Goal: Task Accomplishment & Management: Use online tool/utility

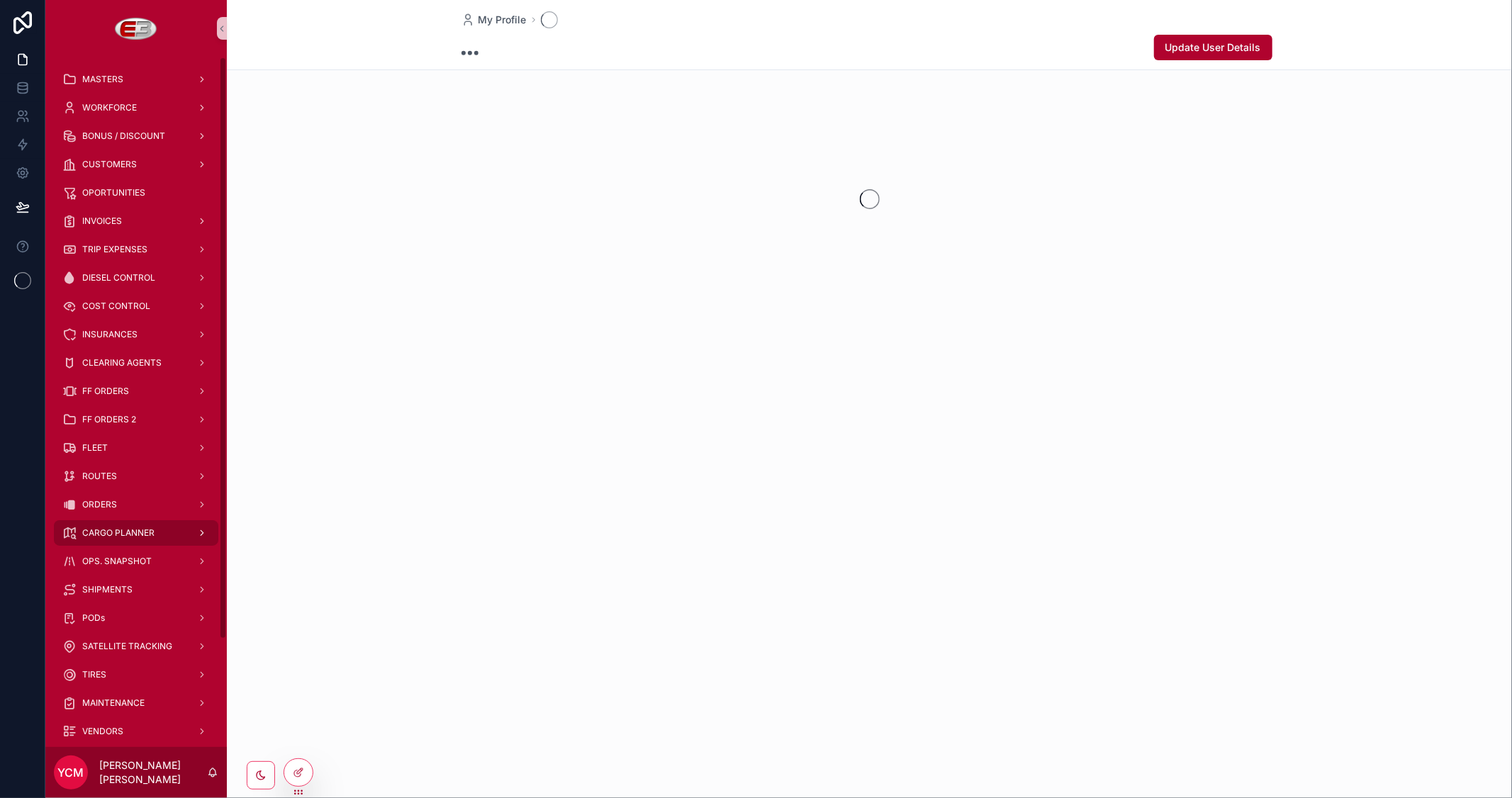
click at [123, 533] on span "CARGO PLANNER" at bounding box center [118, 533] width 72 height 11
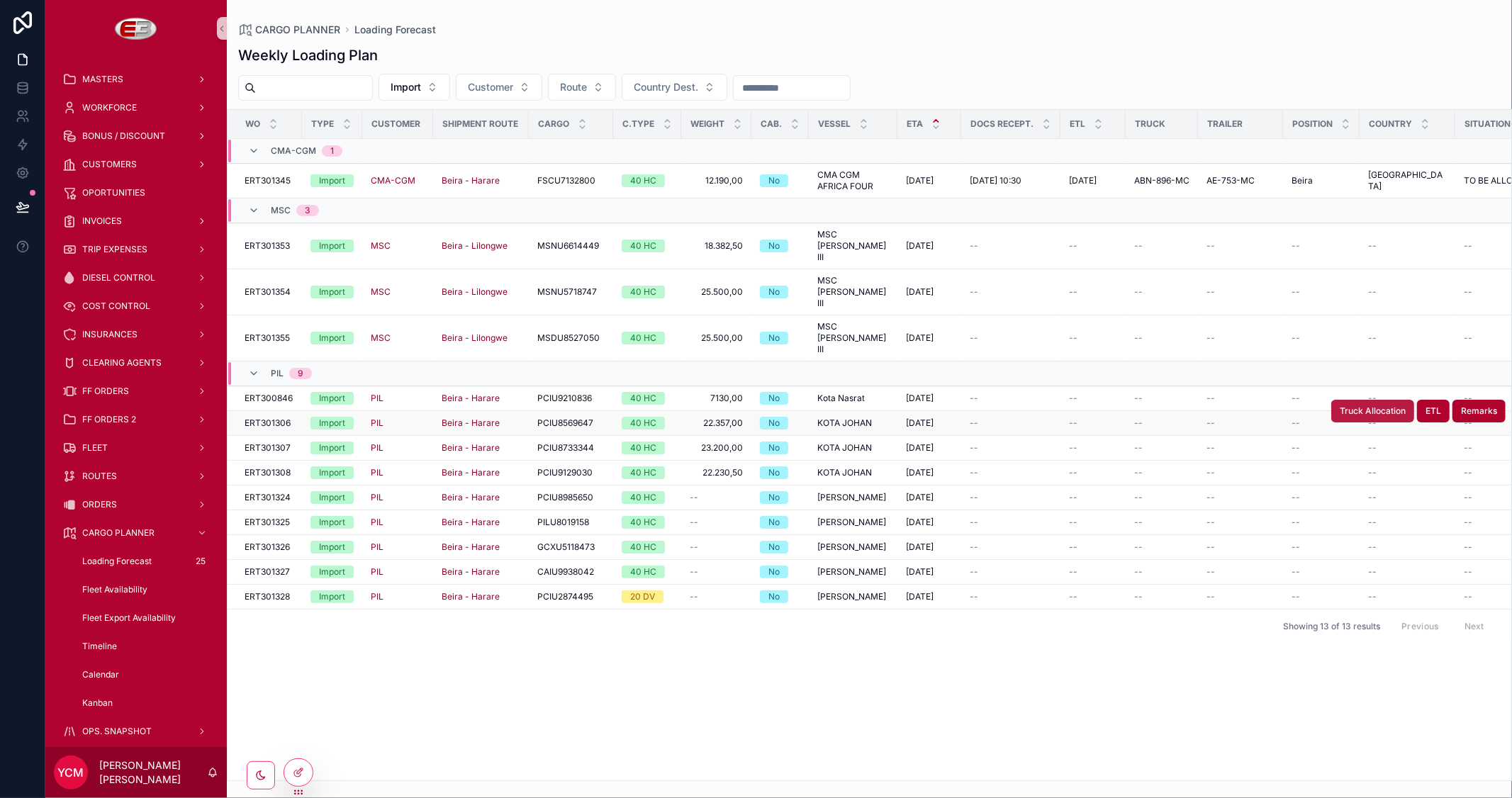
click at [1350, 405] on span "Truck Allocation" at bounding box center [1372, 411] width 66 height 11
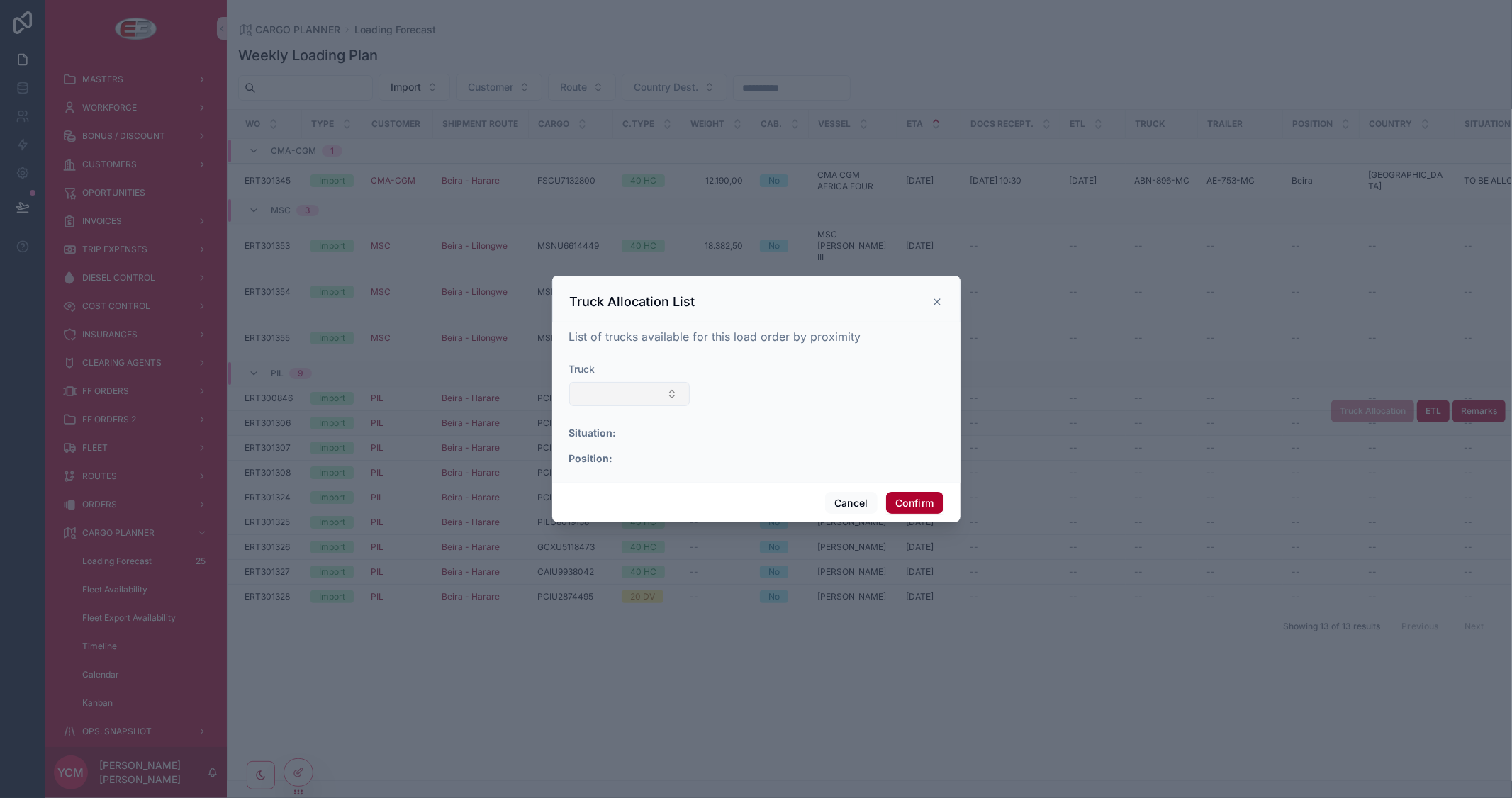
click at [643, 387] on button "Select Button" at bounding box center [630, 394] width 121 height 24
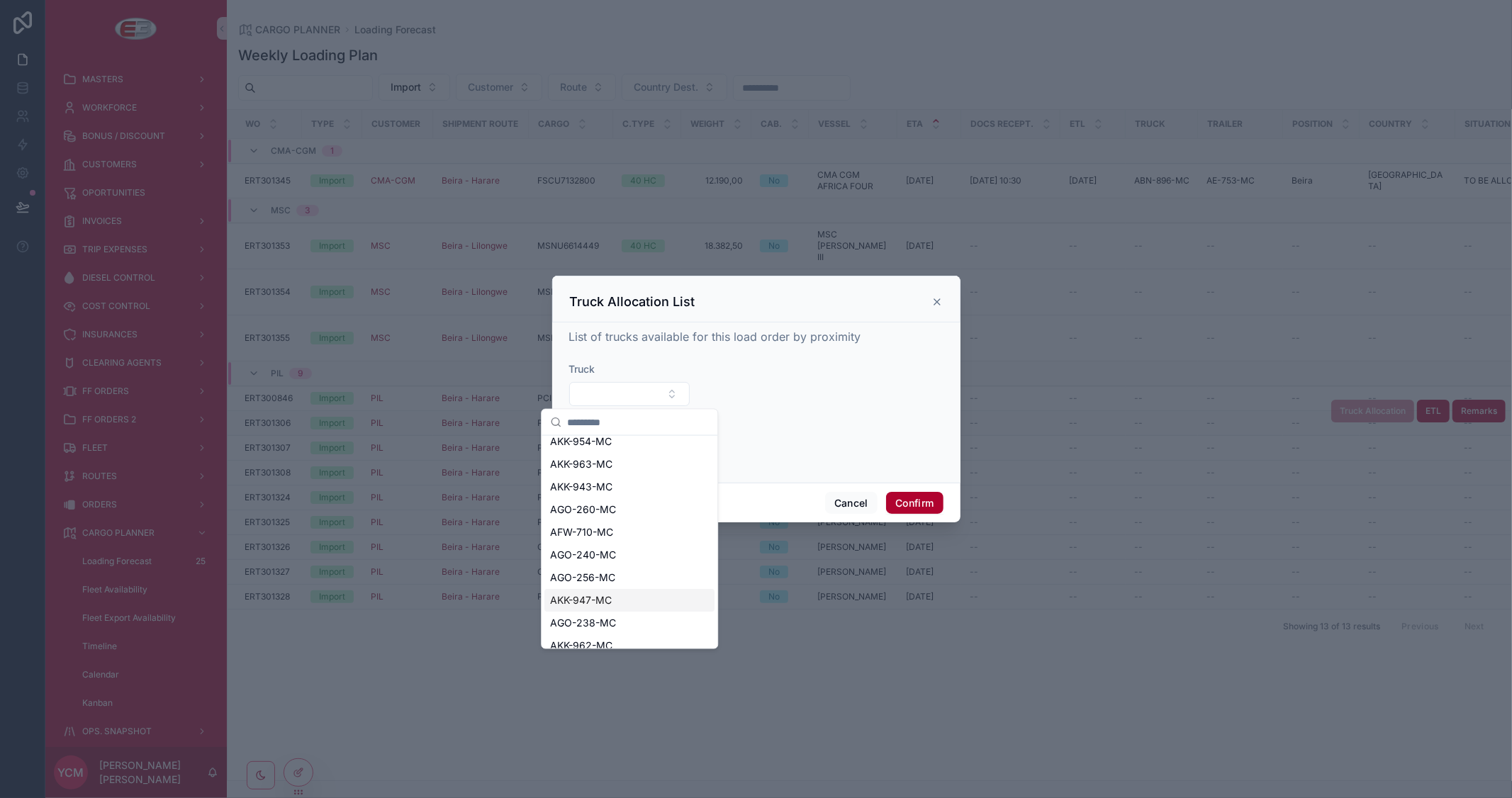
scroll to position [78, 0]
click at [614, 490] on span "AGO-260-MC" at bounding box center [583, 485] width 66 height 14
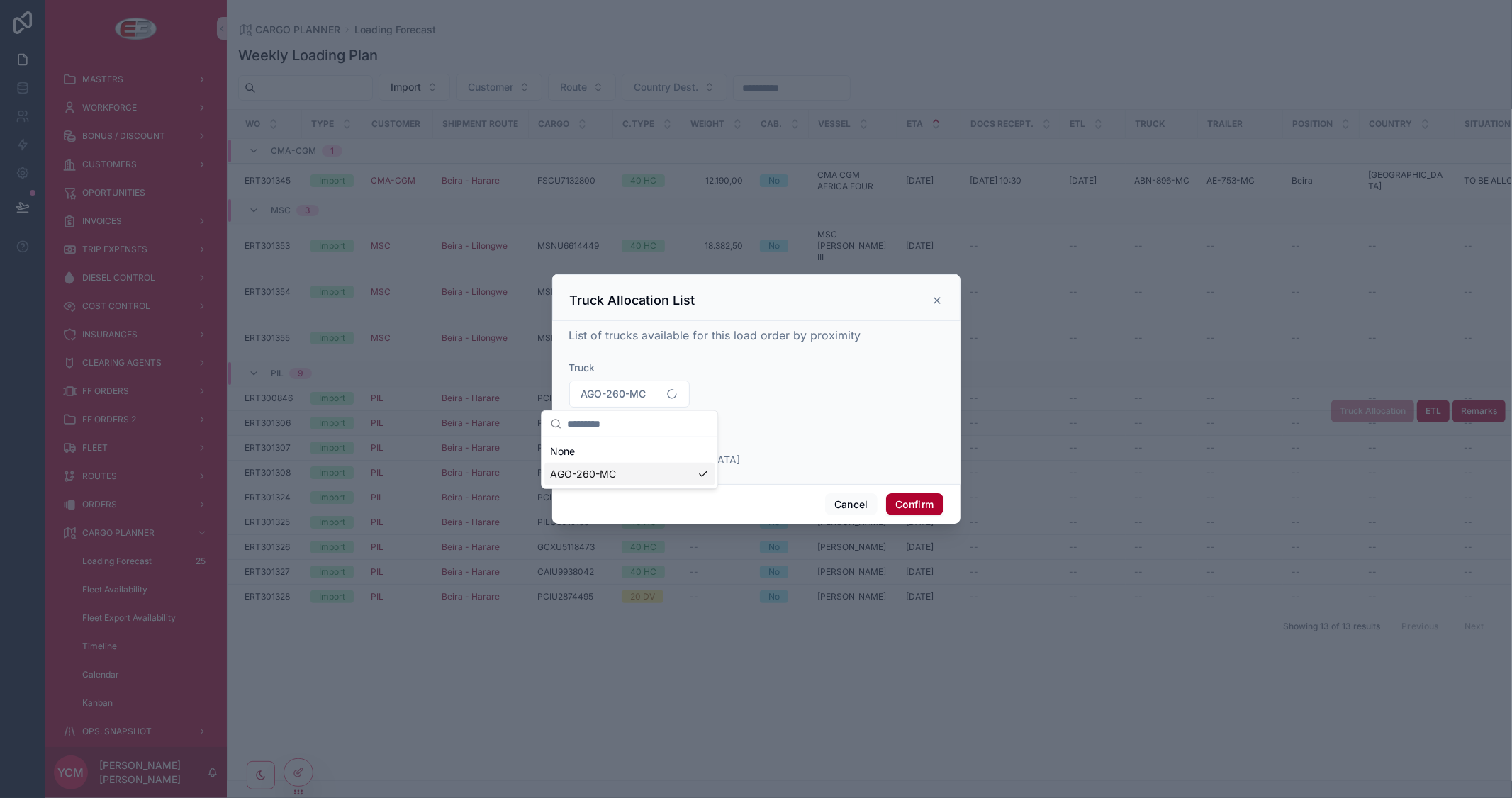
scroll to position [0, 0]
click at [905, 503] on button "Confirm" at bounding box center [914, 504] width 57 height 22
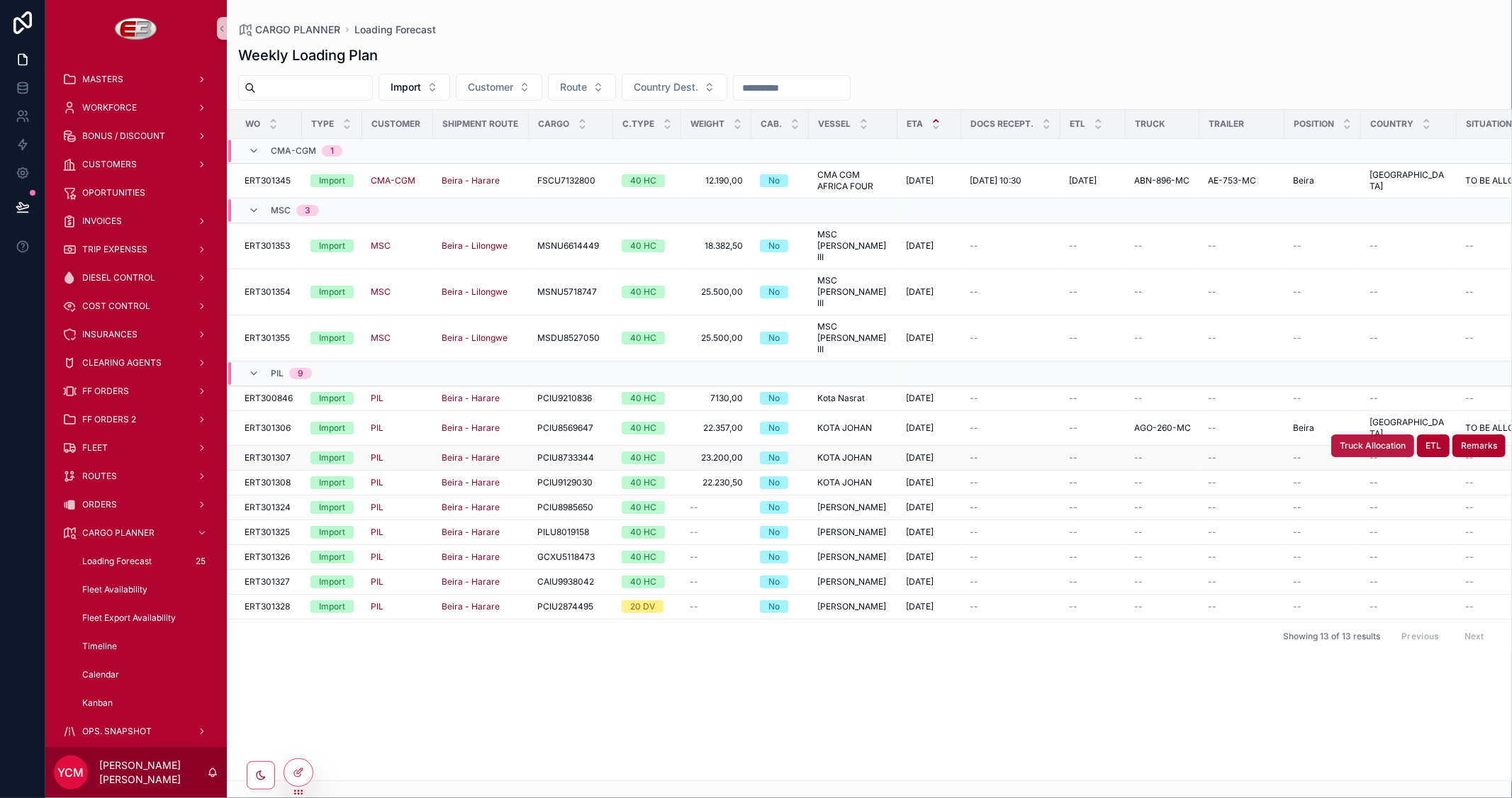
click at [1357, 440] on span "Truck Allocation" at bounding box center [1372, 446] width 66 height 11
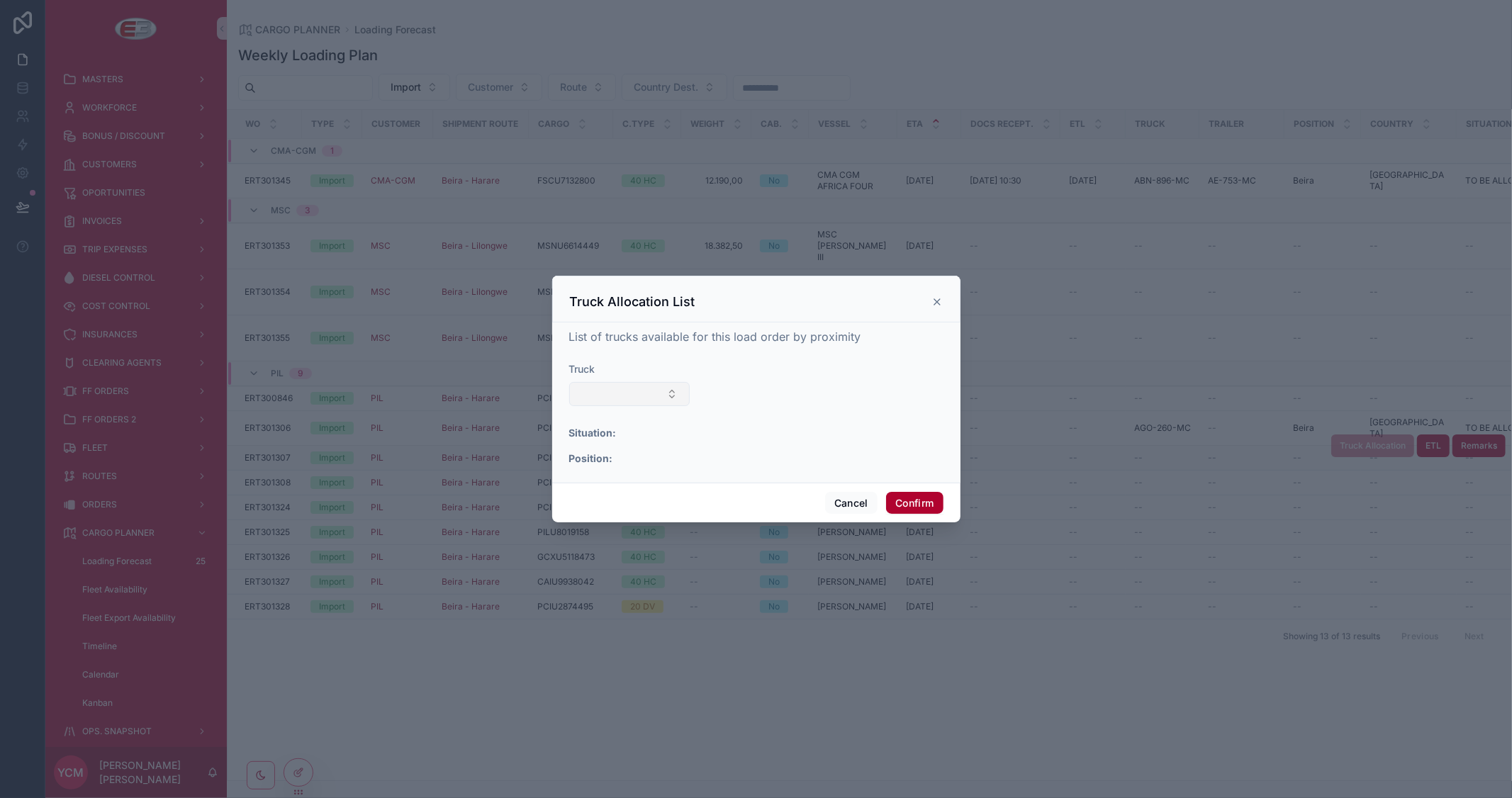
click at [636, 391] on button "Select Button" at bounding box center [630, 394] width 121 height 24
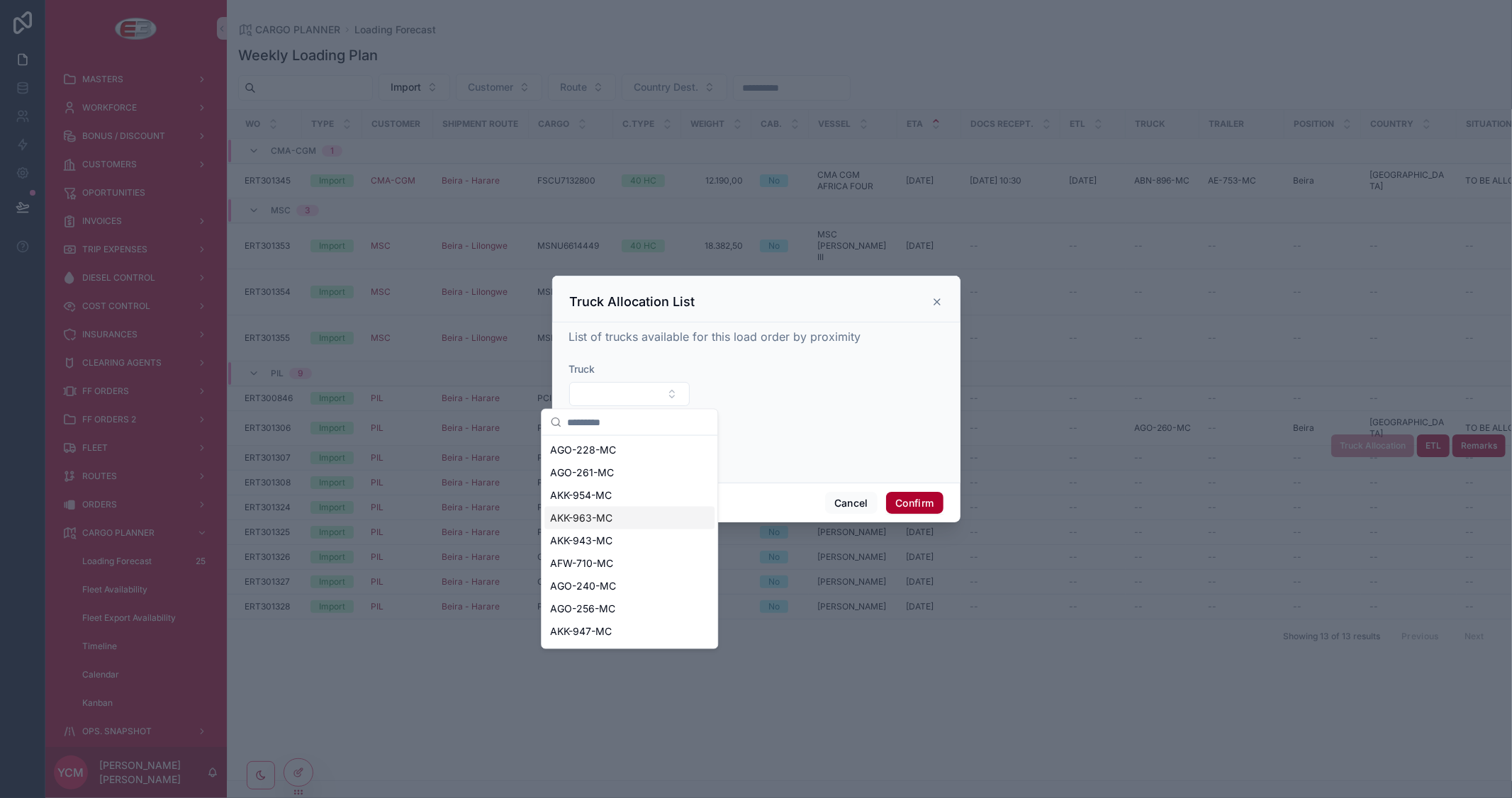
click at [618, 520] on div "AKK-963-MC" at bounding box center [629, 518] width 170 height 22
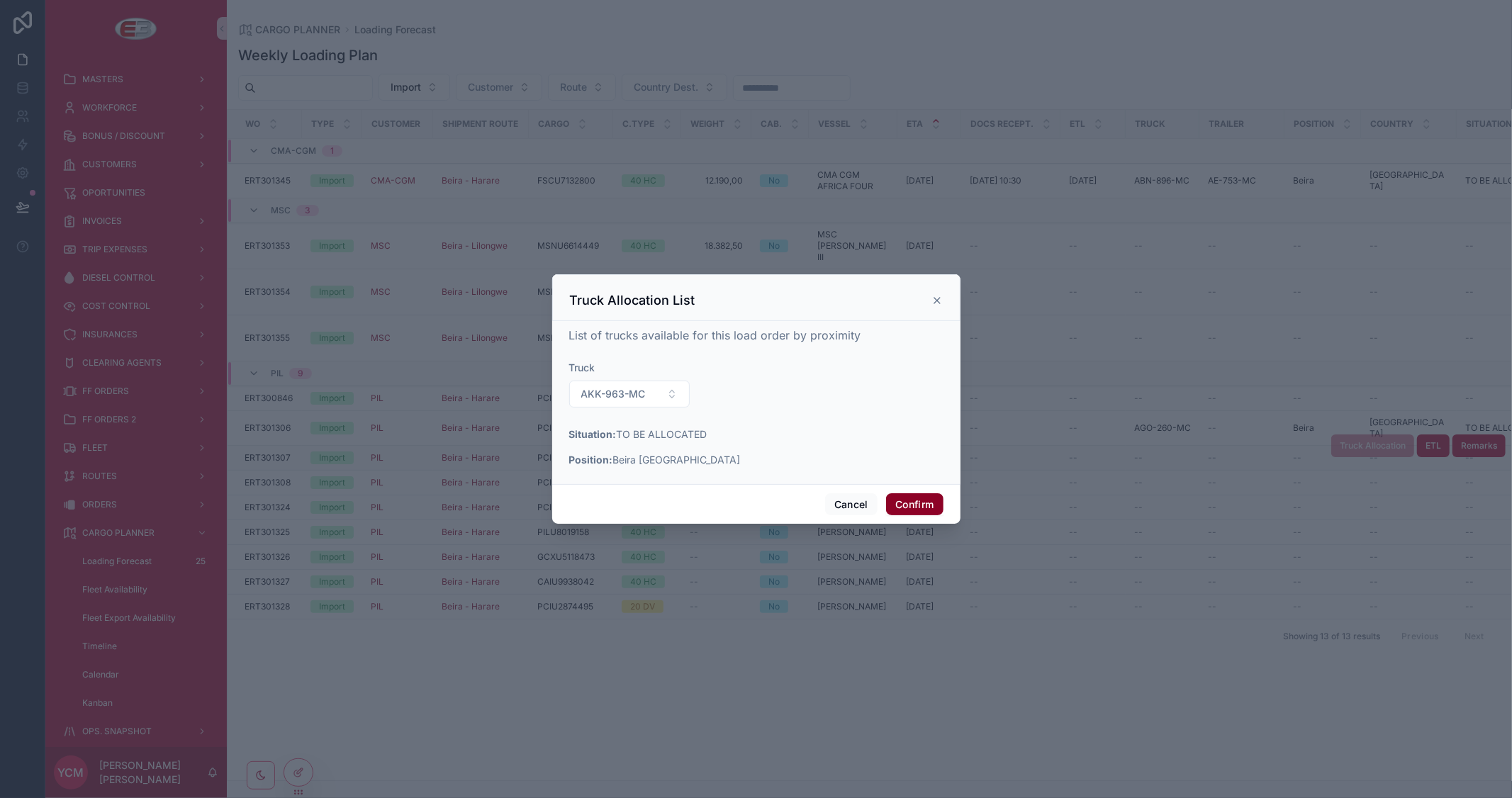
drag, startPoint x: 903, startPoint y: 504, endPoint x: 1108, endPoint y: 462, distance: 209.3
click at [904, 504] on button "Confirm" at bounding box center [914, 504] width 57 height 22
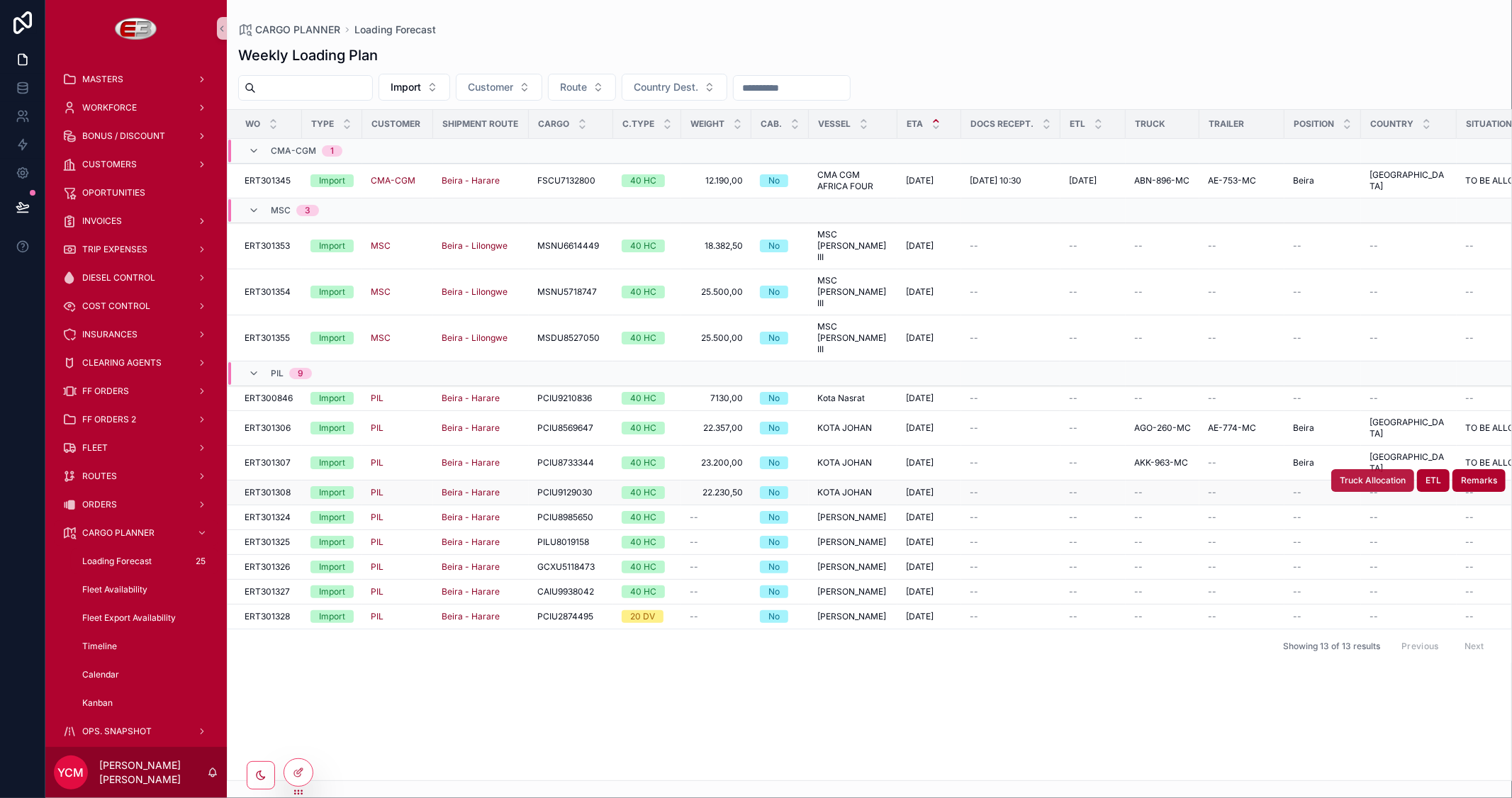
click at [1364, 474] on span "Truck Allocation" at bounding box center [1372, 480] width 66 height 11
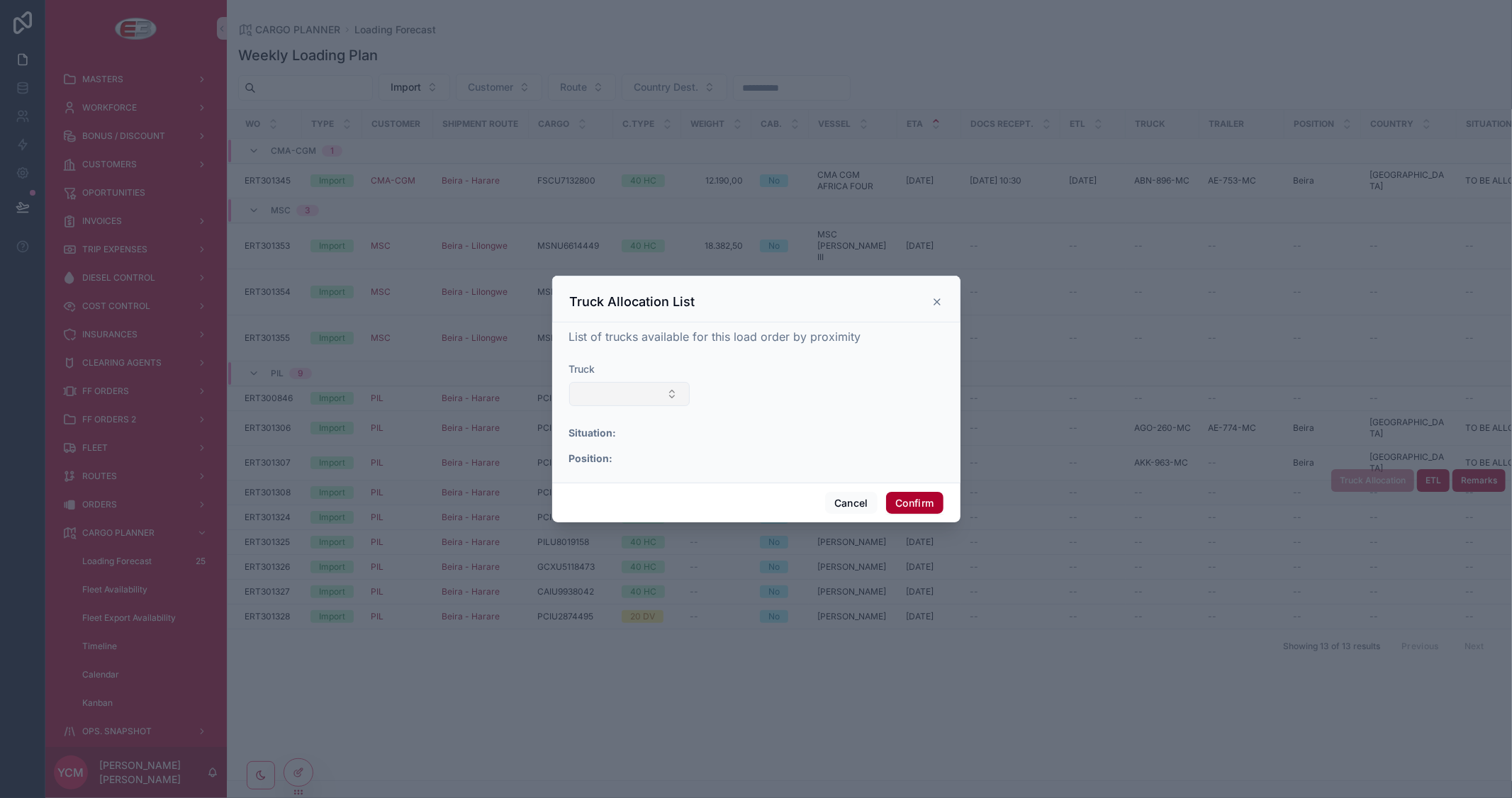
click at [662, 395] on button "Select Button" at bounding box center [630, 394] width 121 height 24
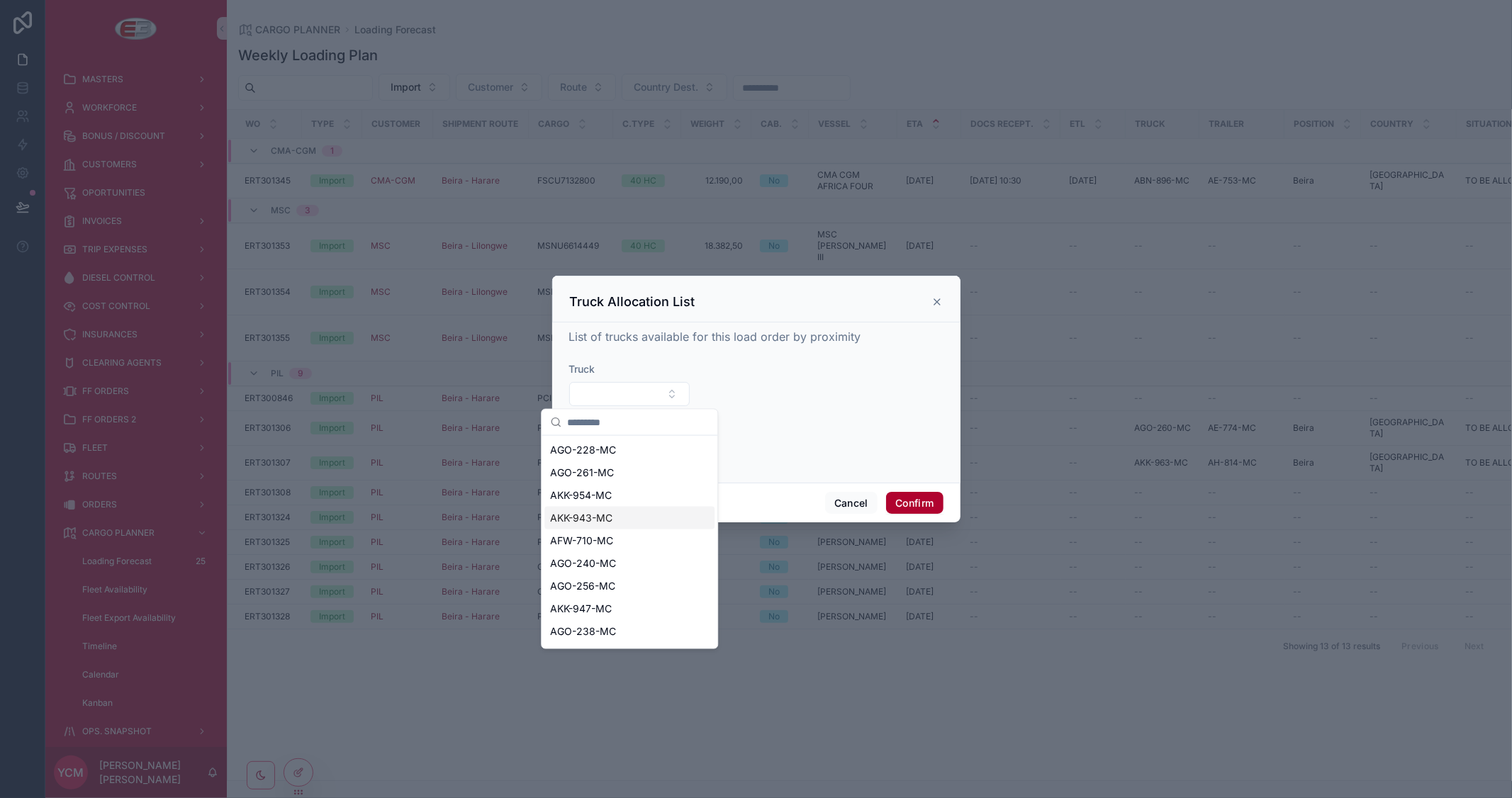
click at [636, 514] on div "AKK-943-MC" at bounding box center [629, 518] width 170 height 22
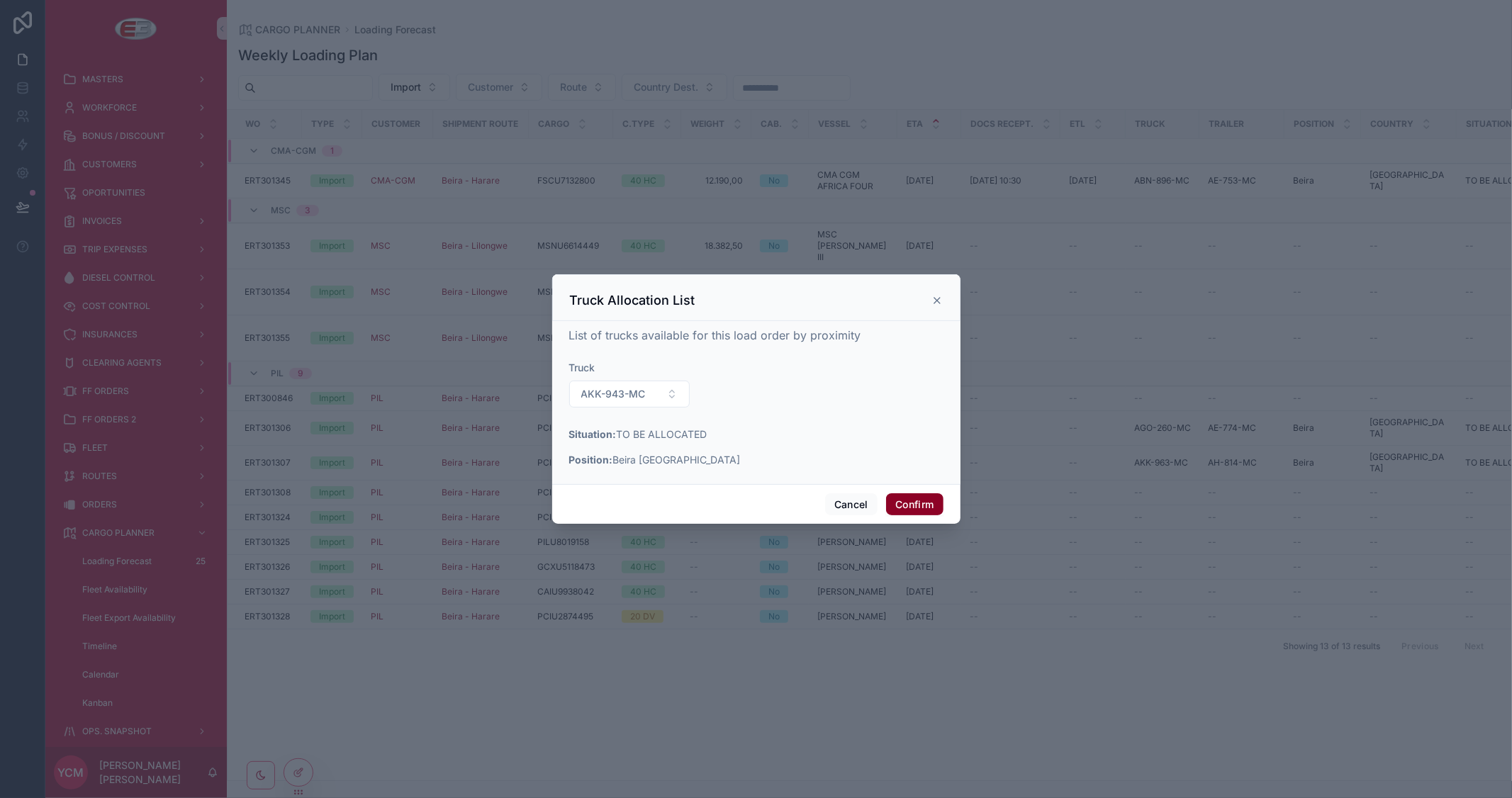
click at [907, 500] on button "Confirm" at bounding box center [914, 504] width 57 height 22
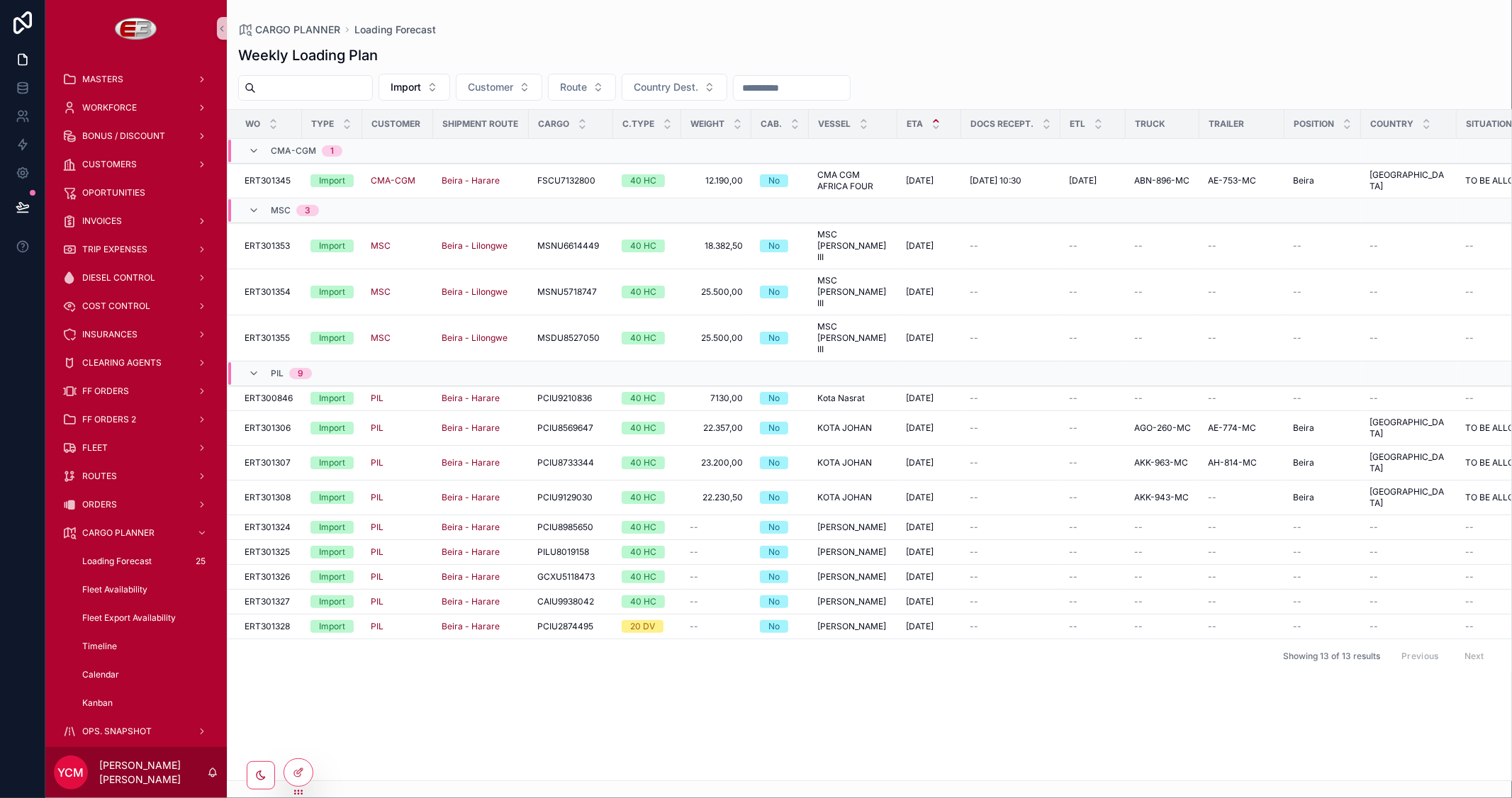
click at [1204, 662] on div "WO Type Customer Shipment Route Cargo C.Type Weight Cab. Vessel ETA Docs Recept…" at bounding box center [869, 444] width 1283 height 670
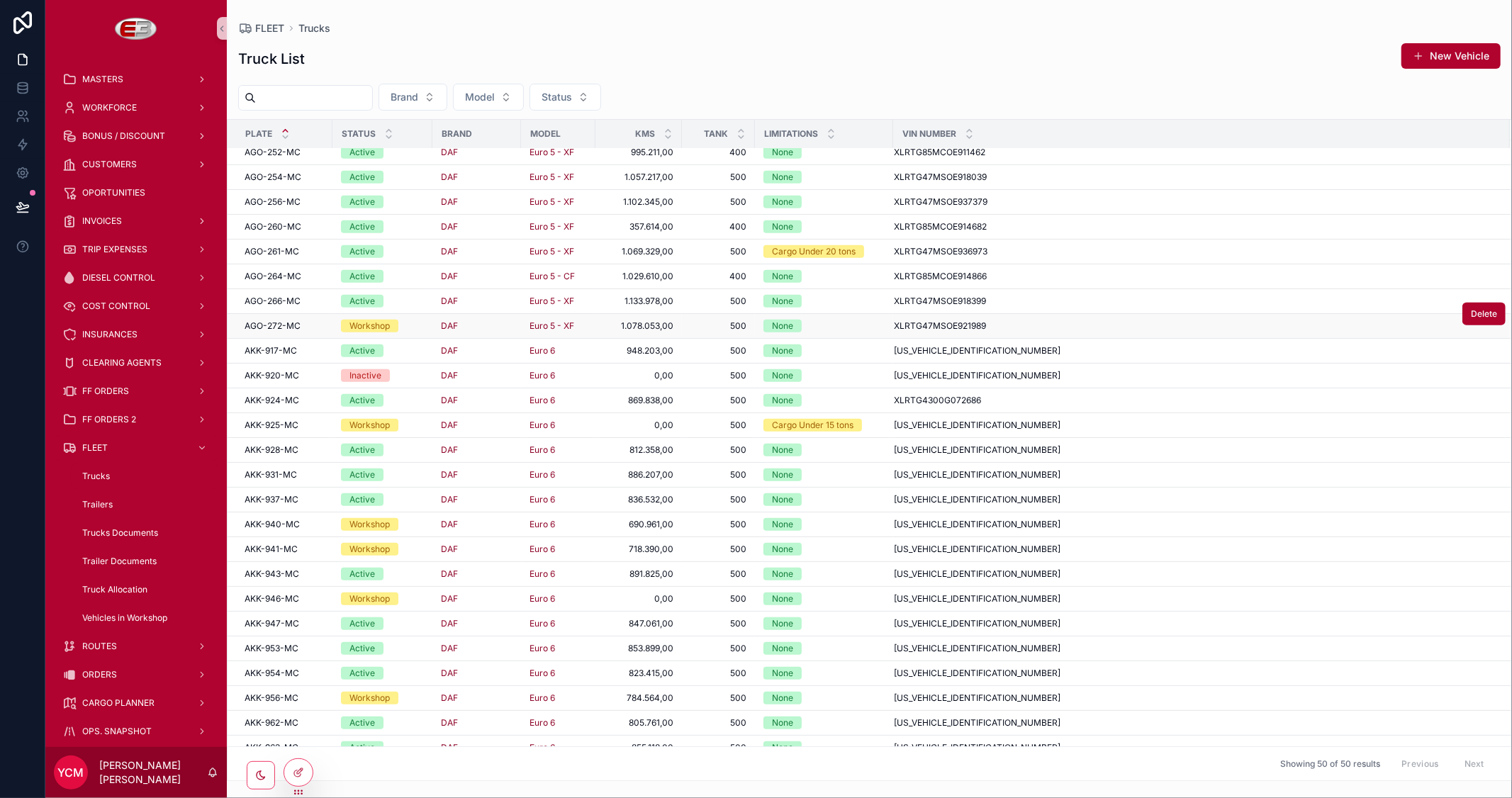
scroll to position [642, 0]
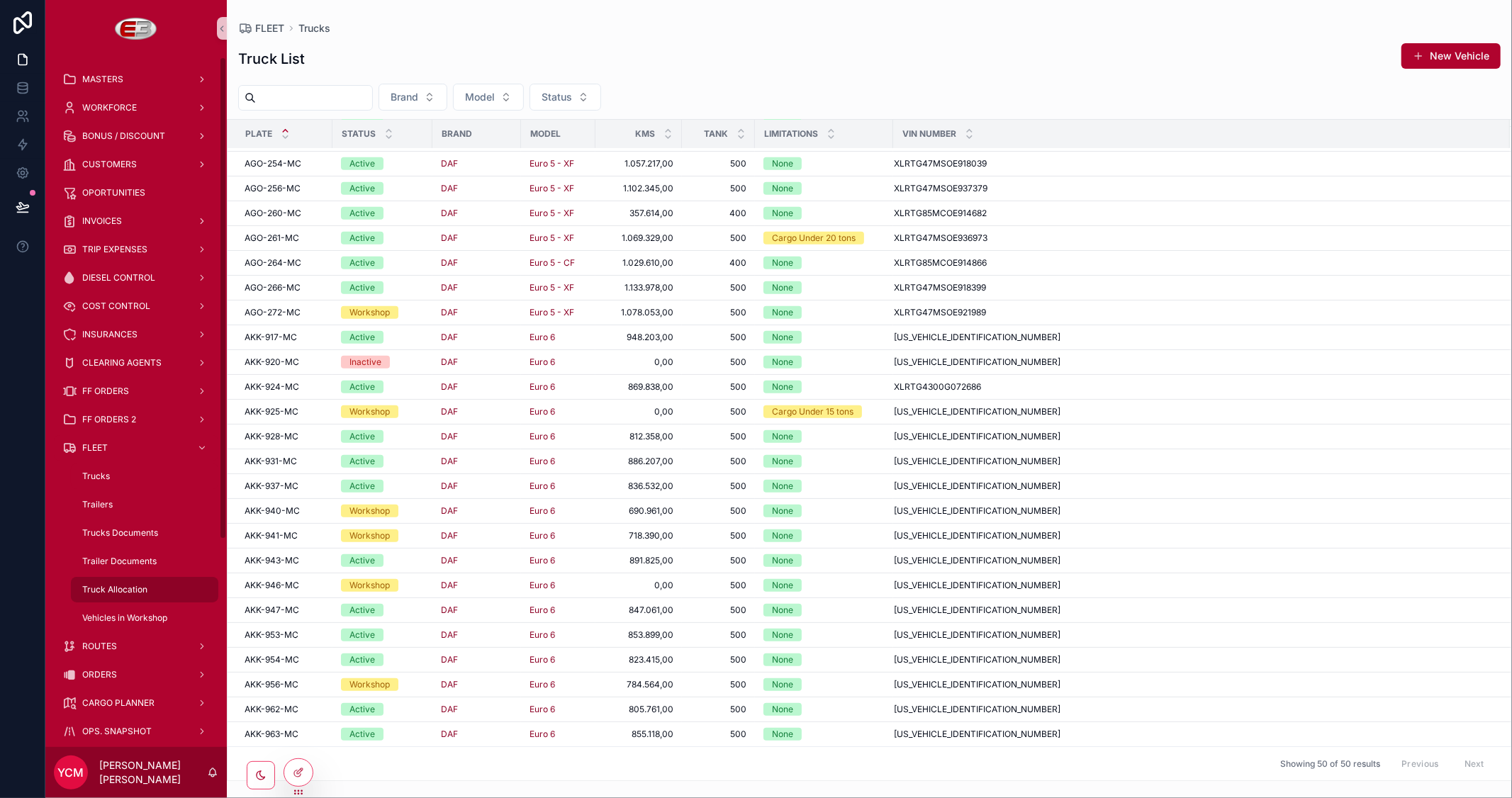
click at [111, 590] on span "Truck Allocation" at bounding box center [115, 590] width 66 height 11
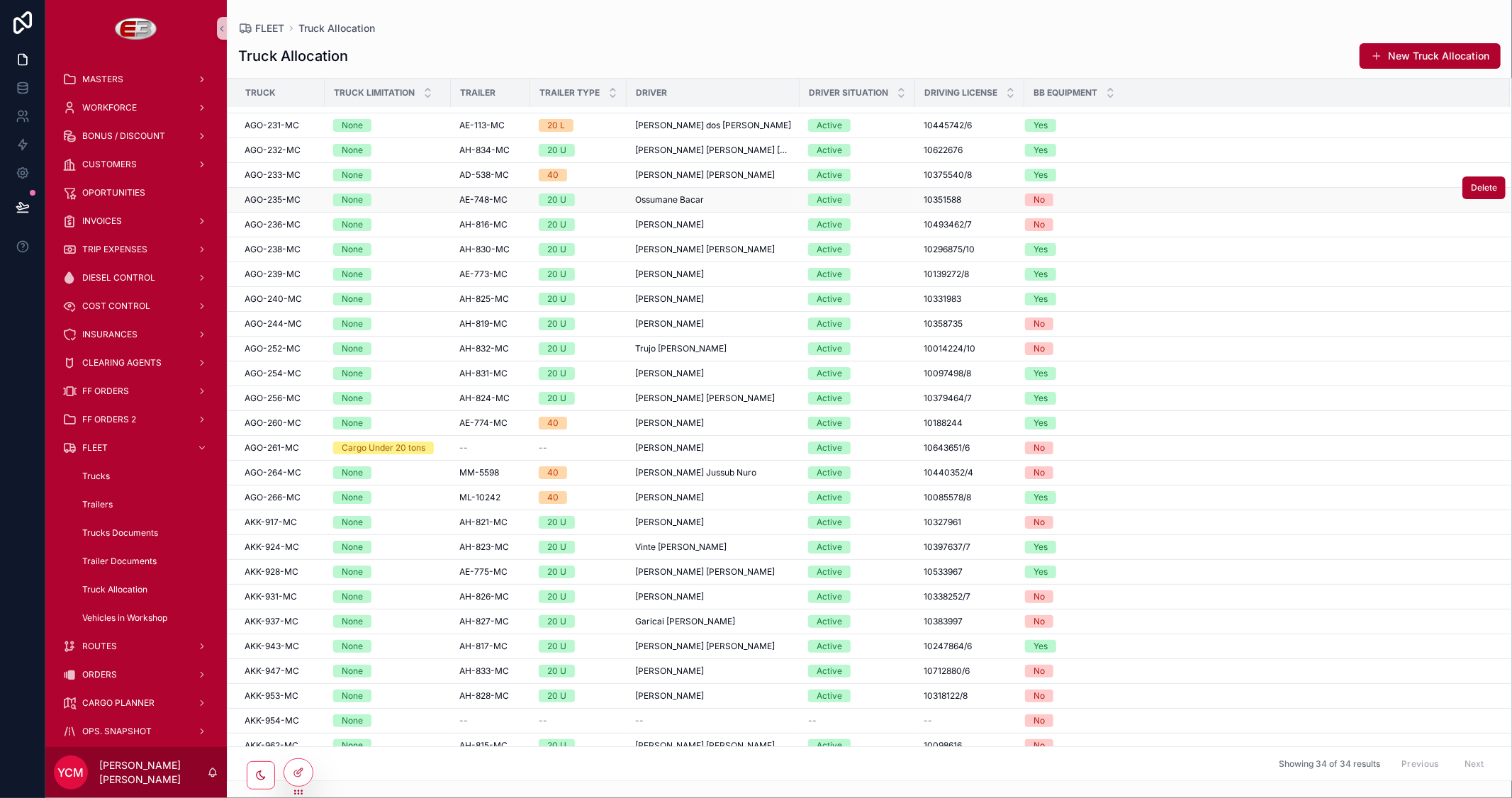
scroll to position [204, 0]
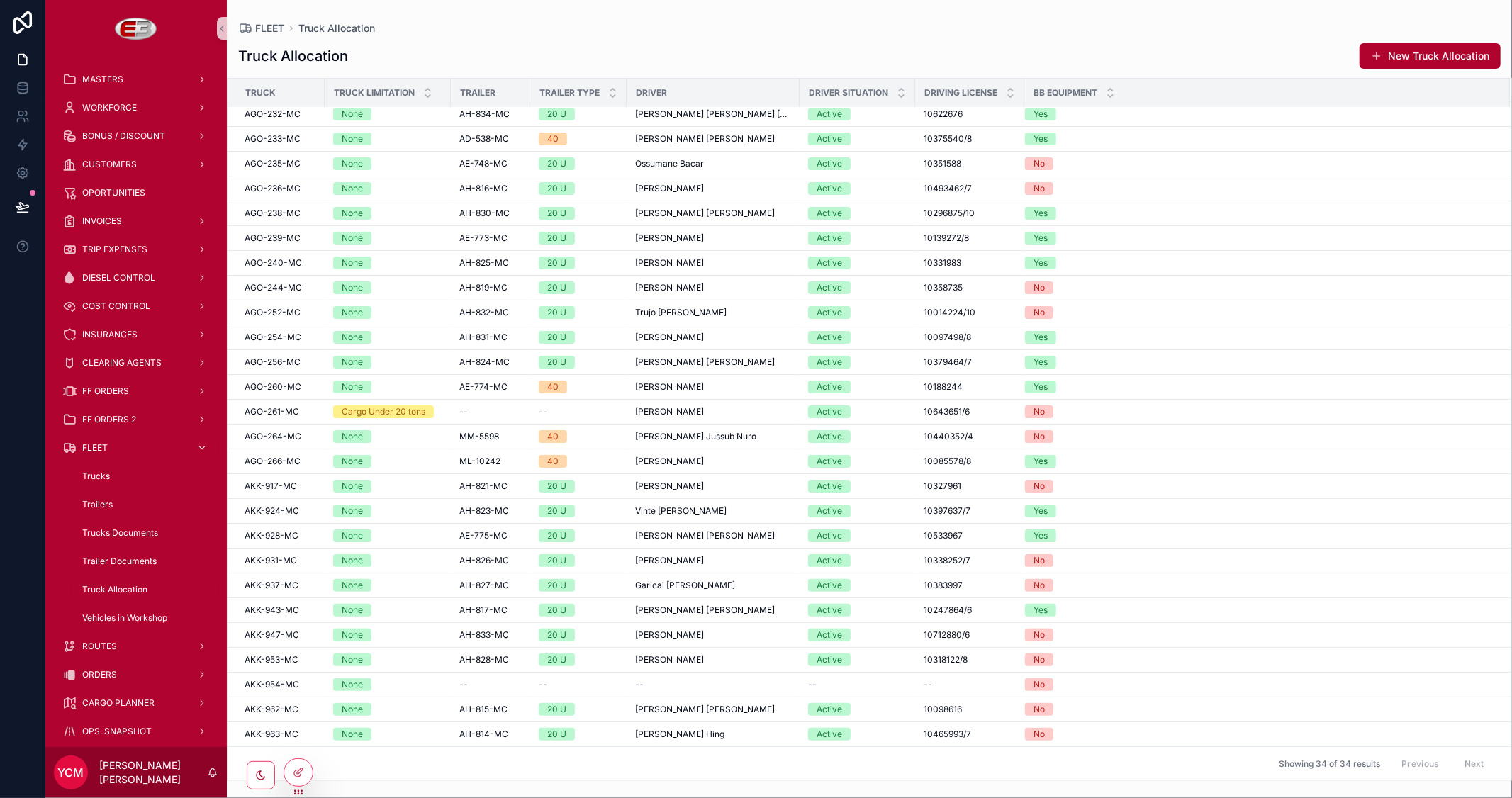
click at [100, 442] on span "FLEET" at bounding box center [95, 447] width 26 height 11
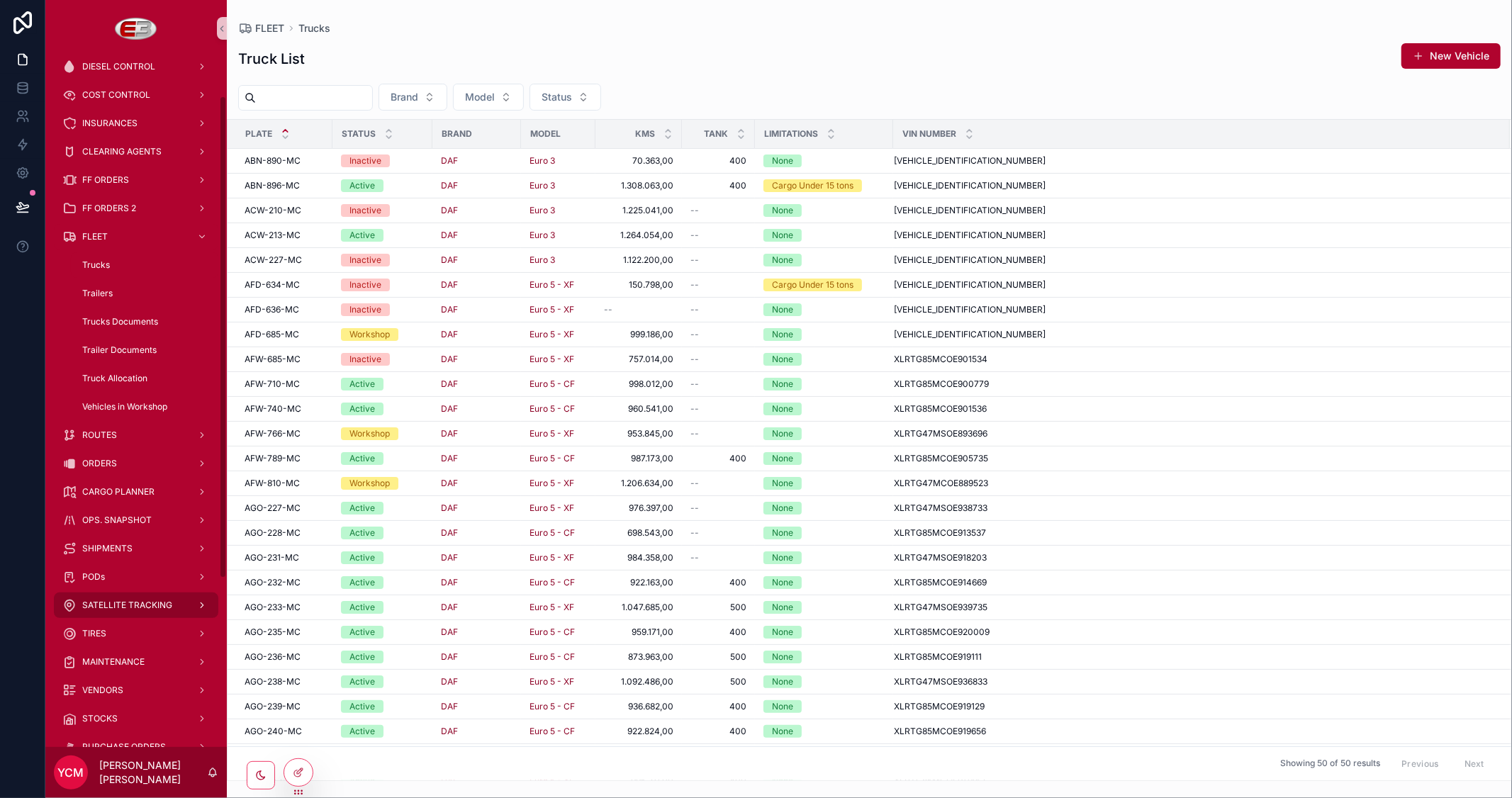
scroll to position [236, 0]
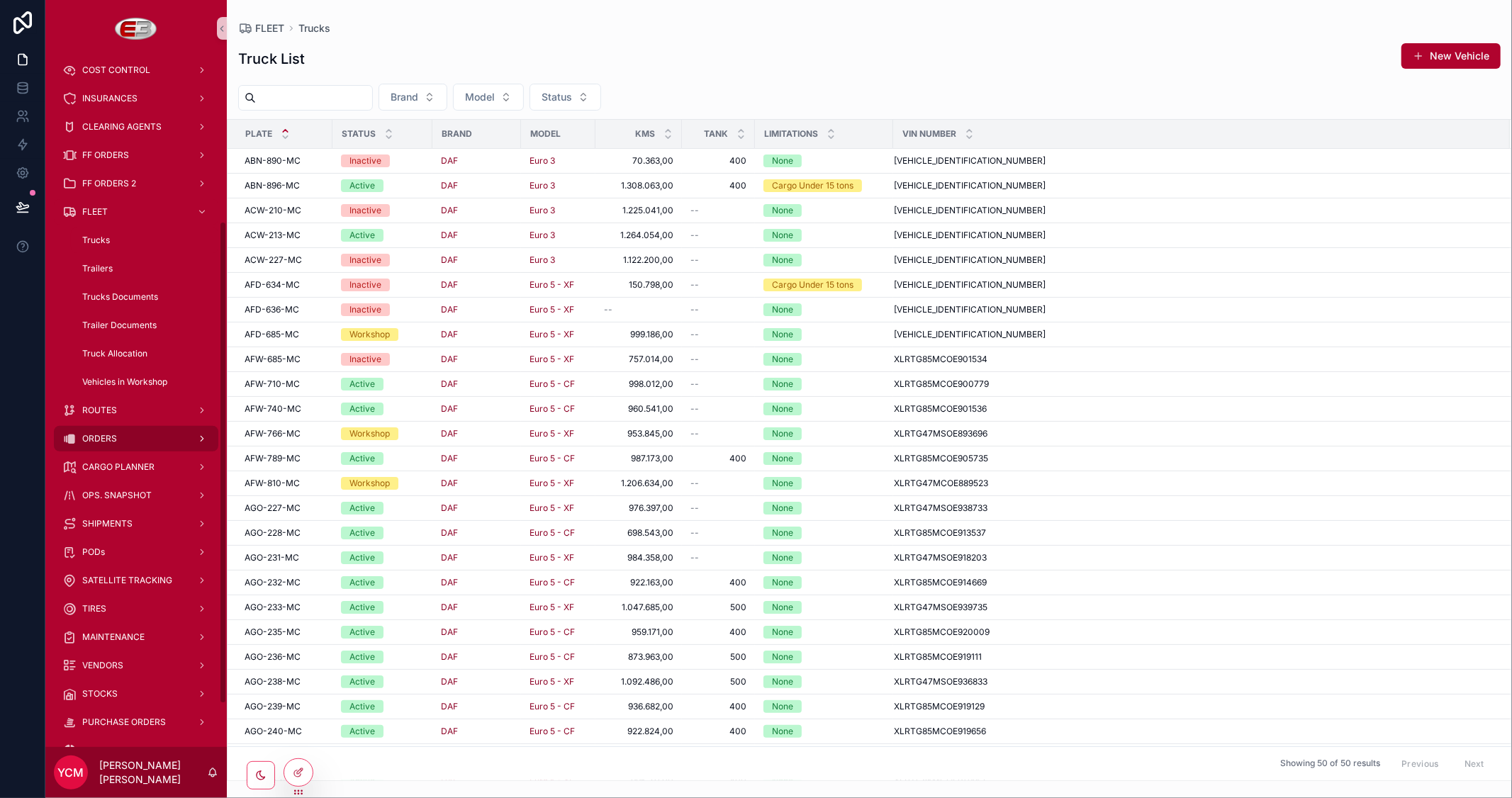
click at [91, 426] on link "ORDERS" at bounding box center [136, 439] width 165 height 26
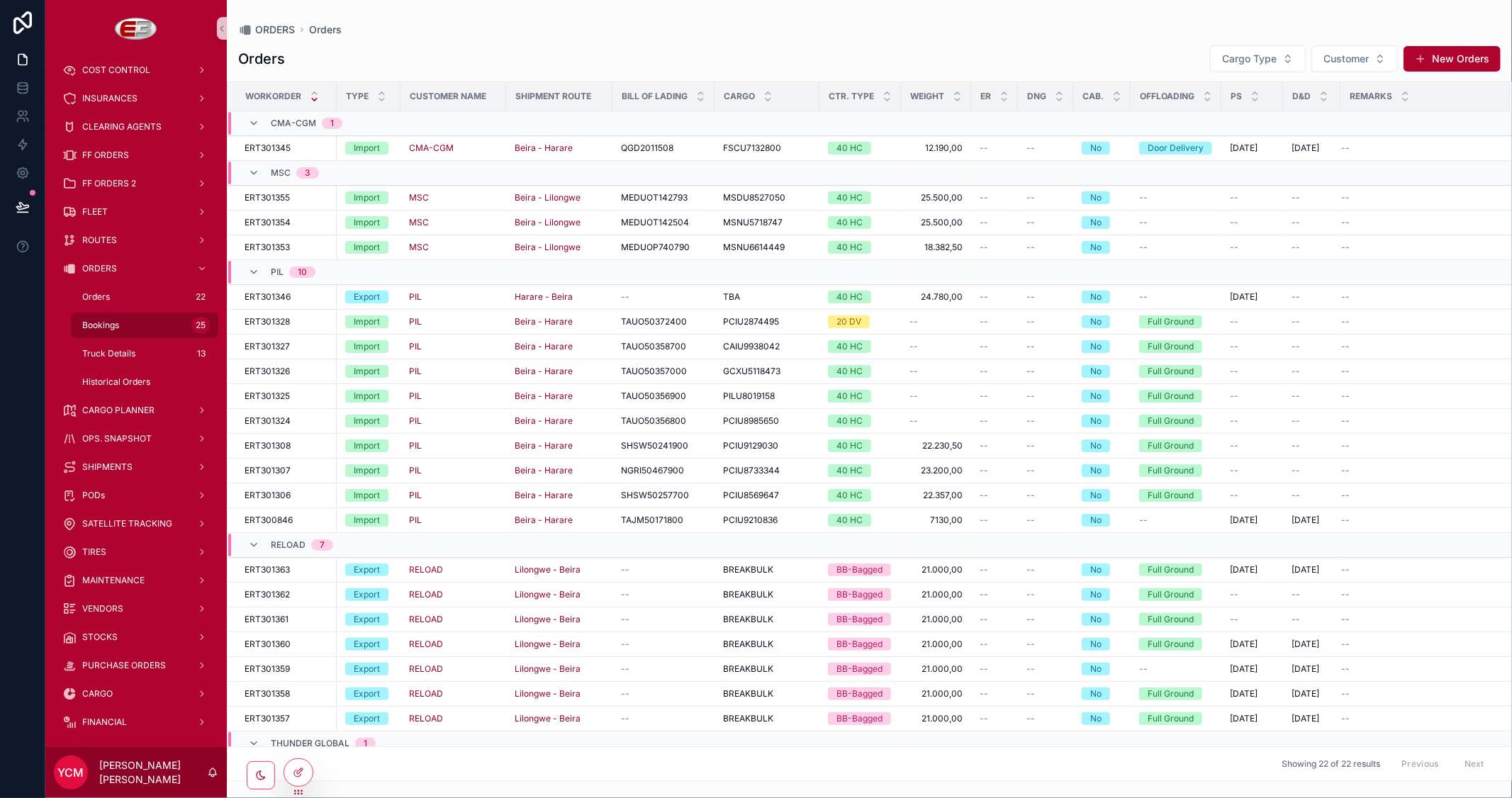
click at [105, 329] on span "Bookings" at bounding box center [101, 325] width 37 height 11
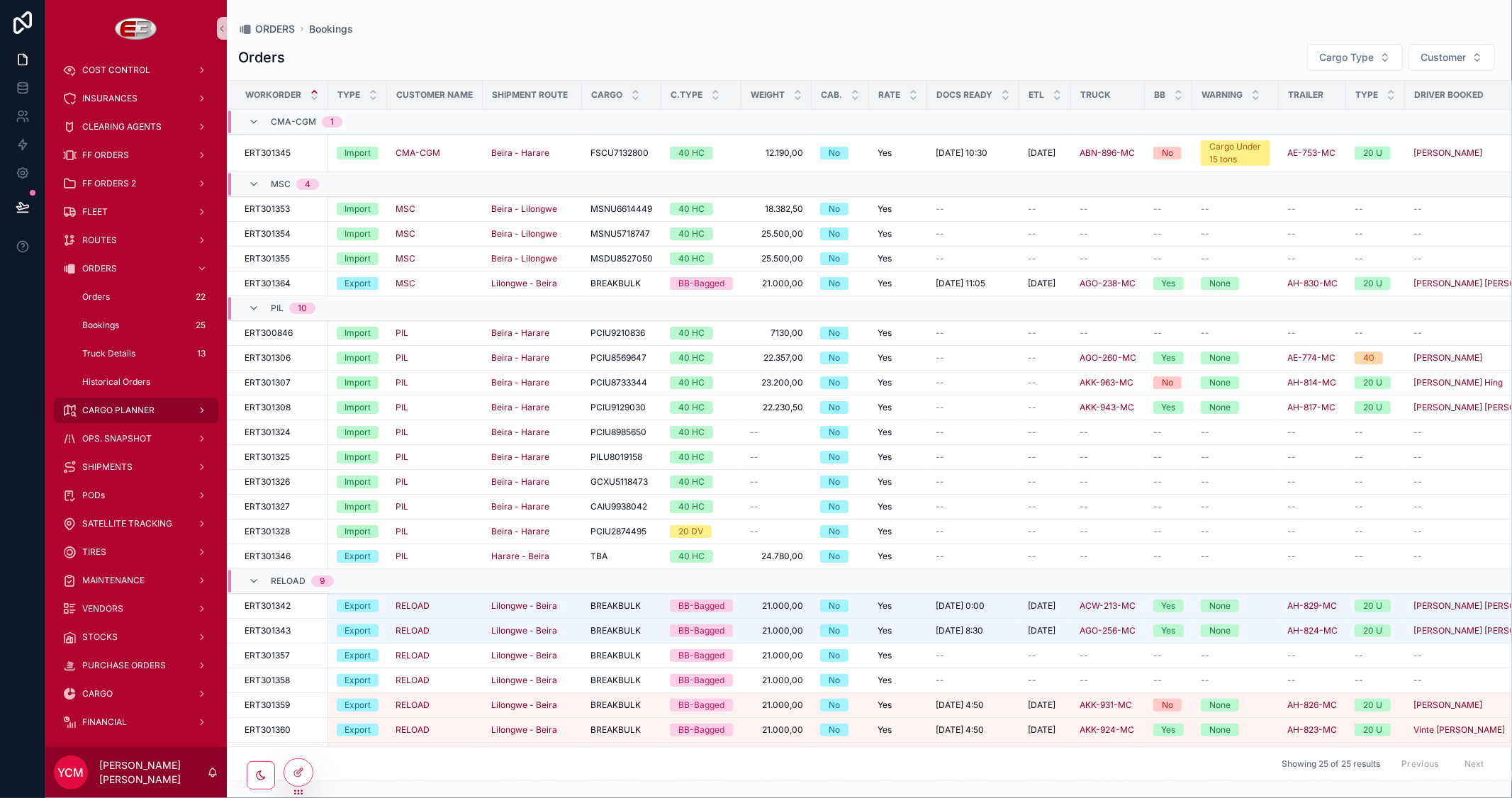
click at [130, 411] on span "CARGO PLANNER" at bounding box center [118, 410] width 72 height 11
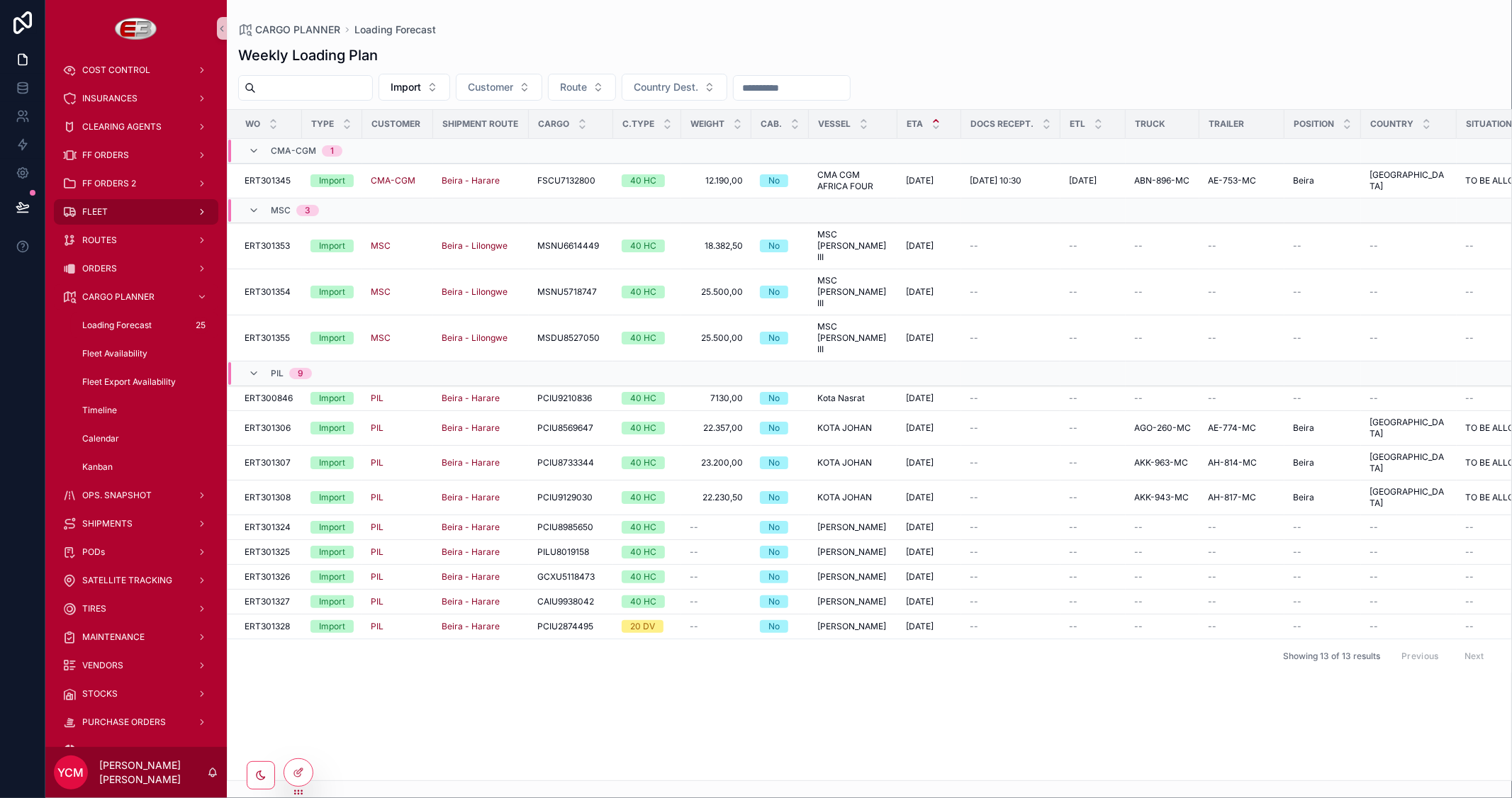
click at [100, 213] on span "FLEET" at bounding box center [95, 212] width 26 height 11
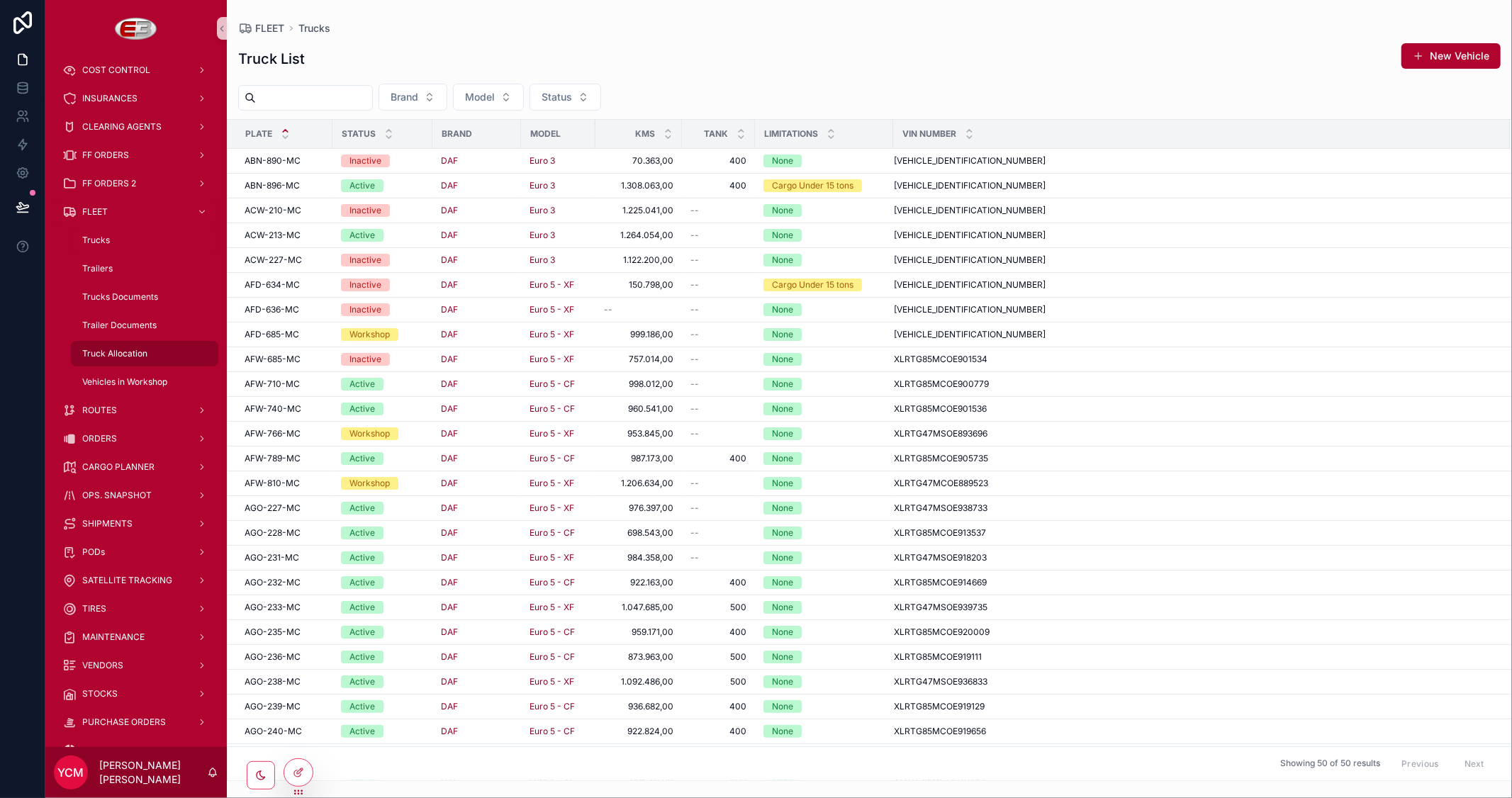
click at [119, 353] on span "Truck Allocation" at bounding box center [115, 353] width 66 height 11
